Goal: Information Seeking & Learning: Learn about a topic

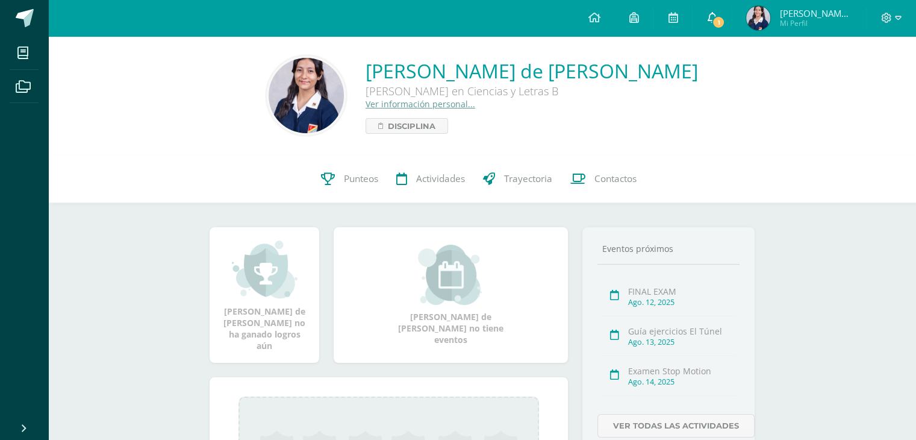
click at [713, 25] on span "1" at bounding box center [718, 22] width 13 height 13
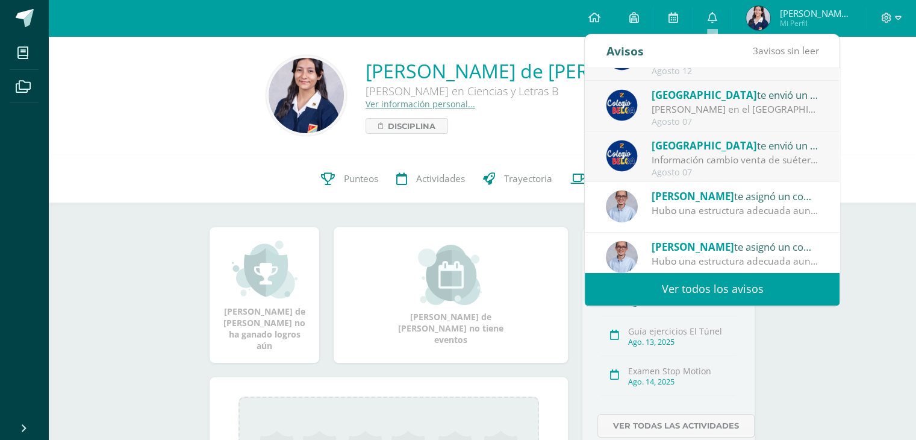
scroll to position [40, 0]
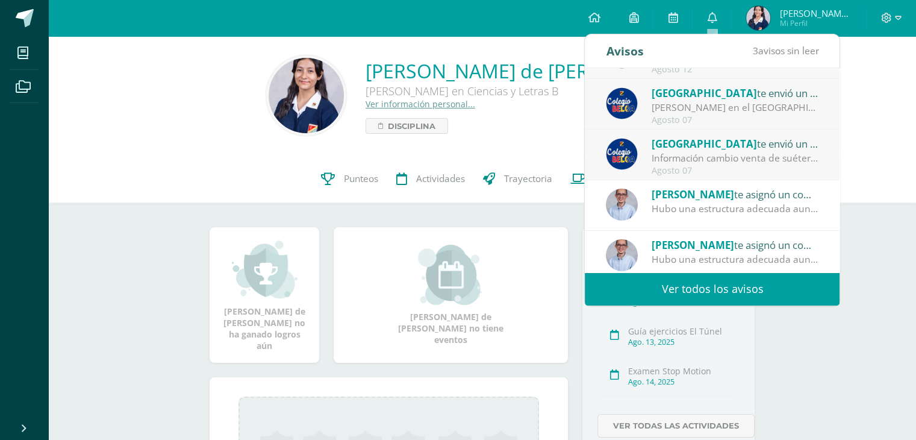
click at [744, 204] on div "Hubo una estructura adecuada aunque con ciertas fallas de organización. Se most…" at bounding box center [735, 209] width 167 height 14
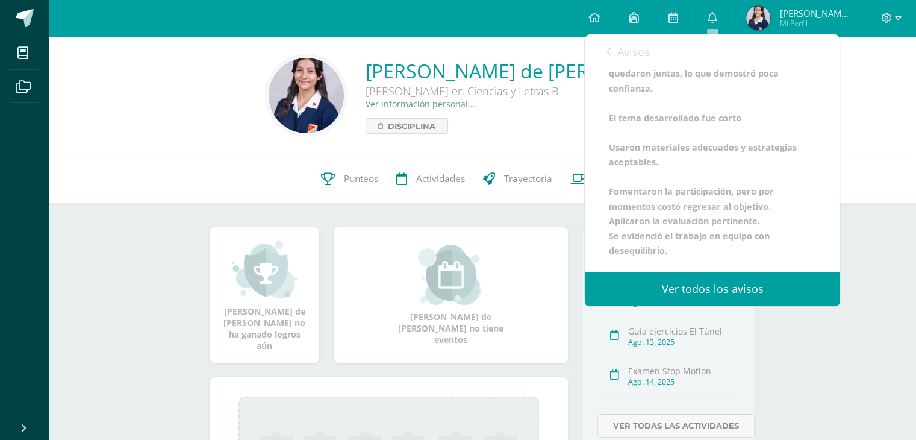
scroll to position [171, 0]
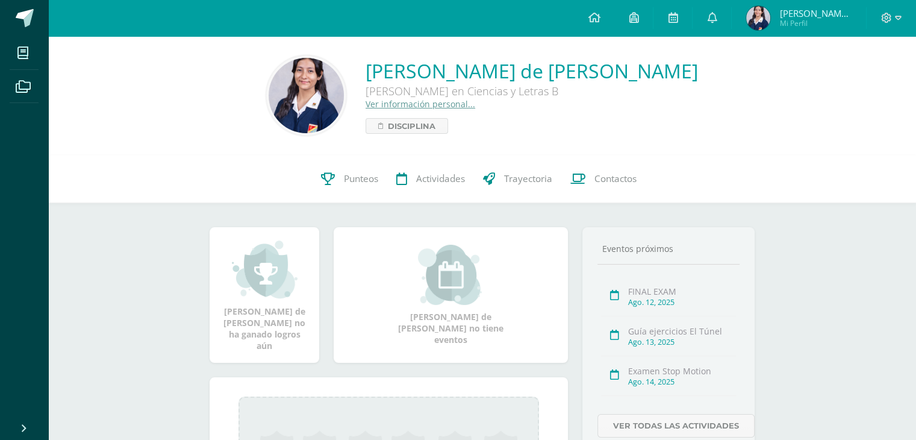
click at [853, 197] on div "0 Magda Gutiérrez 2023616 Punteos Actividades Trayectoria Contactos" at bounding box center [482, 179] width 868 height 48
click at [366, 177] on span "Punteos" at bounding box center [361, 178] width 34 height 13
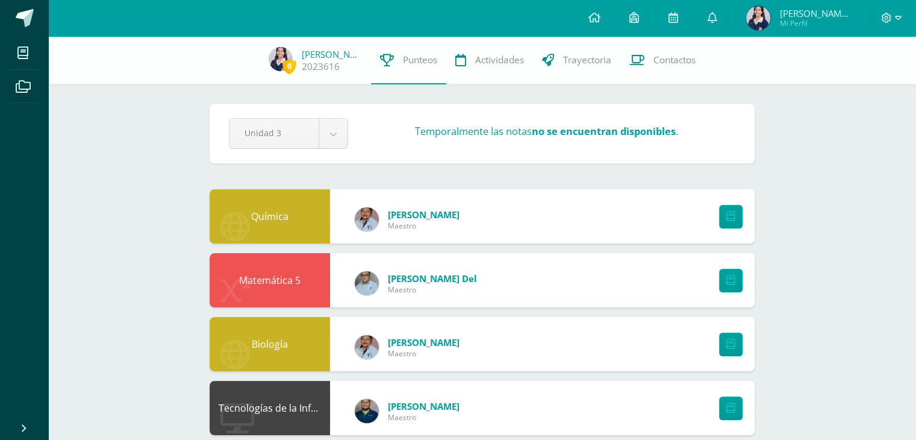
click at [811, 13] on span "[PERSON_NAME] de [PERSON_NAME]" at bounding box center [815, 13] width 72 height 12
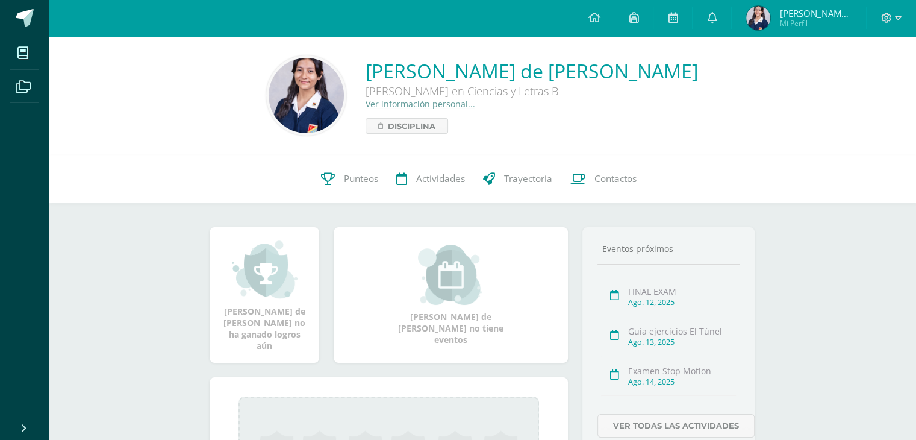
click at [641, 211] on div "Magda Yolanda de Jesús no ha ganado logros aún Magda Yolanda de Jesús no tiene …" at bounding box center [481, 404] width 593 height 402
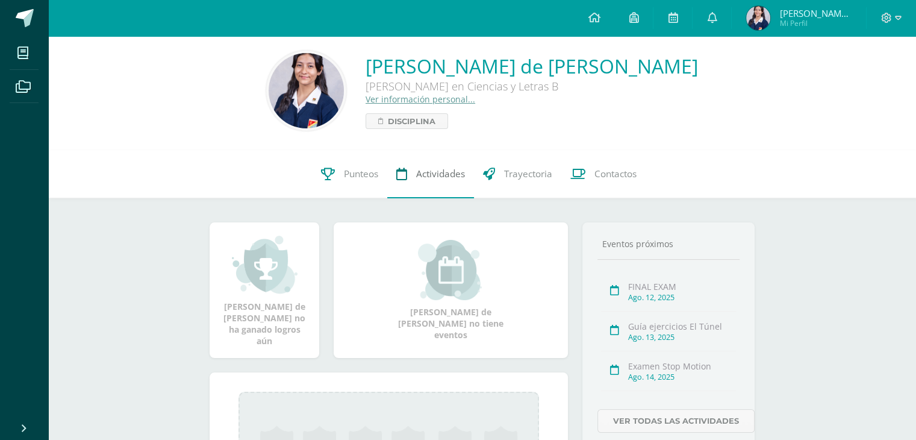
click at [422, 174] on span "Actividades" at bounding box center [440, 173] width 49 height 13
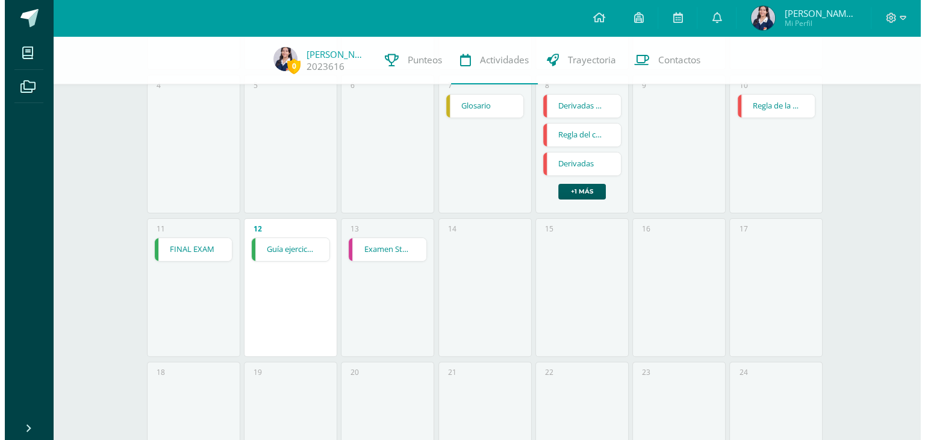
scroll to position [279, 0]
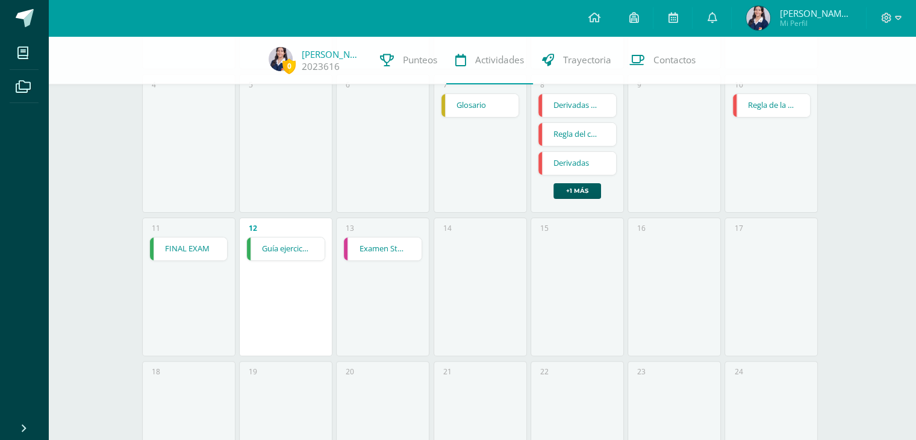
click at [288, 254] on link "Guía ejercicios El Túnel" at bounding box center [286, 248] width 78 height 23
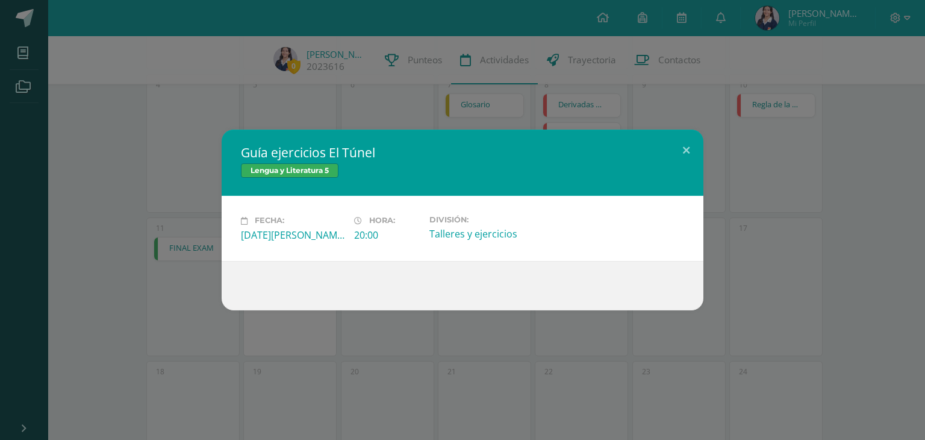
click at [320, 367] on div "Guía ejercicios El Túnel Lengua y Literatura 5 Fecha: [DATE][PERSON_NAME] Hora:…" at bounding box center [462, 220] width 925 height 440
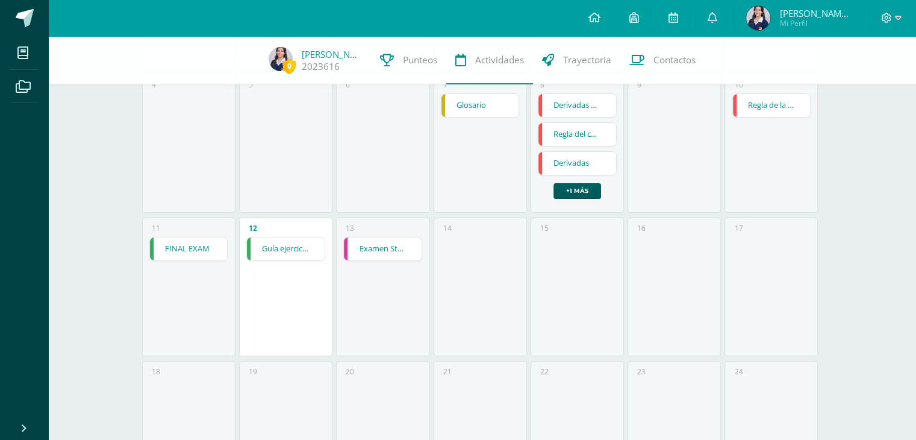
click at [384, 243] on link "Examen Stop Motion" at bounding box center [383, 248] width 78 height 23
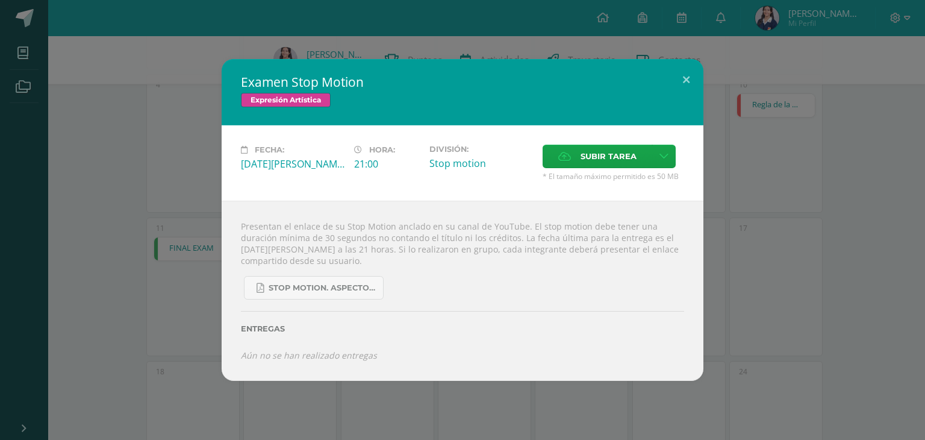
click at [710, 298] on div "Examen Stop Motion Expresión Artística Fecha: [DATE][PERSON_NAME] Hora: 21:00 D…" at bounding box center [462, 219] width 915 height 321
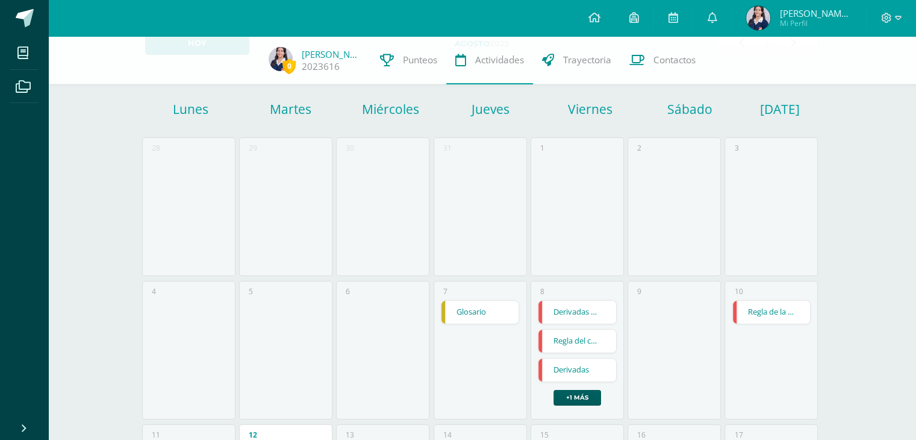
scroll to position [71, 0]
